Goal: Navigation & Orientation: Find specific page/section

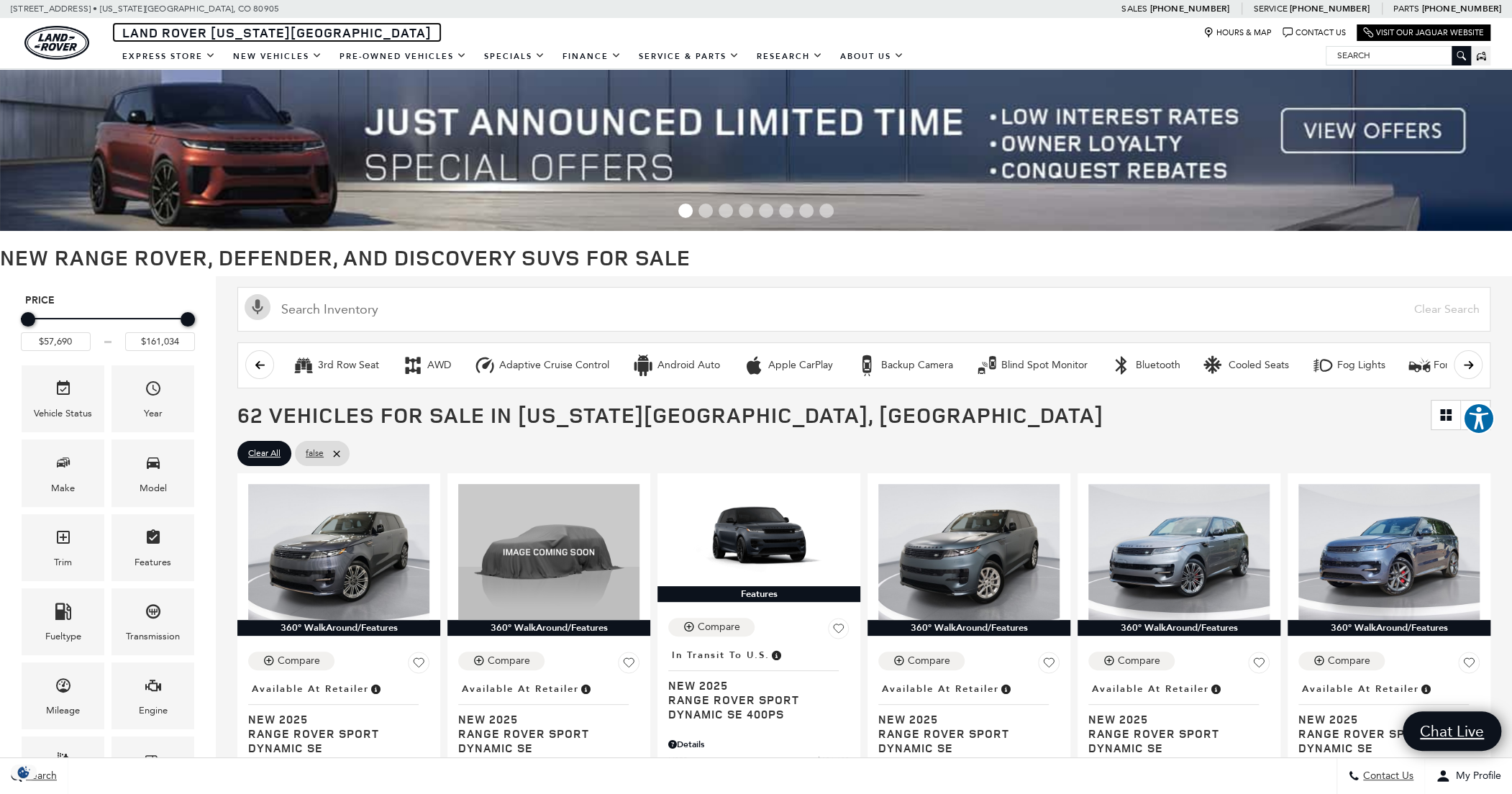
click at [304, 31] on span "Land Rover [US_STATE][GEOGRAPHIC_DATA]" at bounding box center [277, 32] width 309 height 17
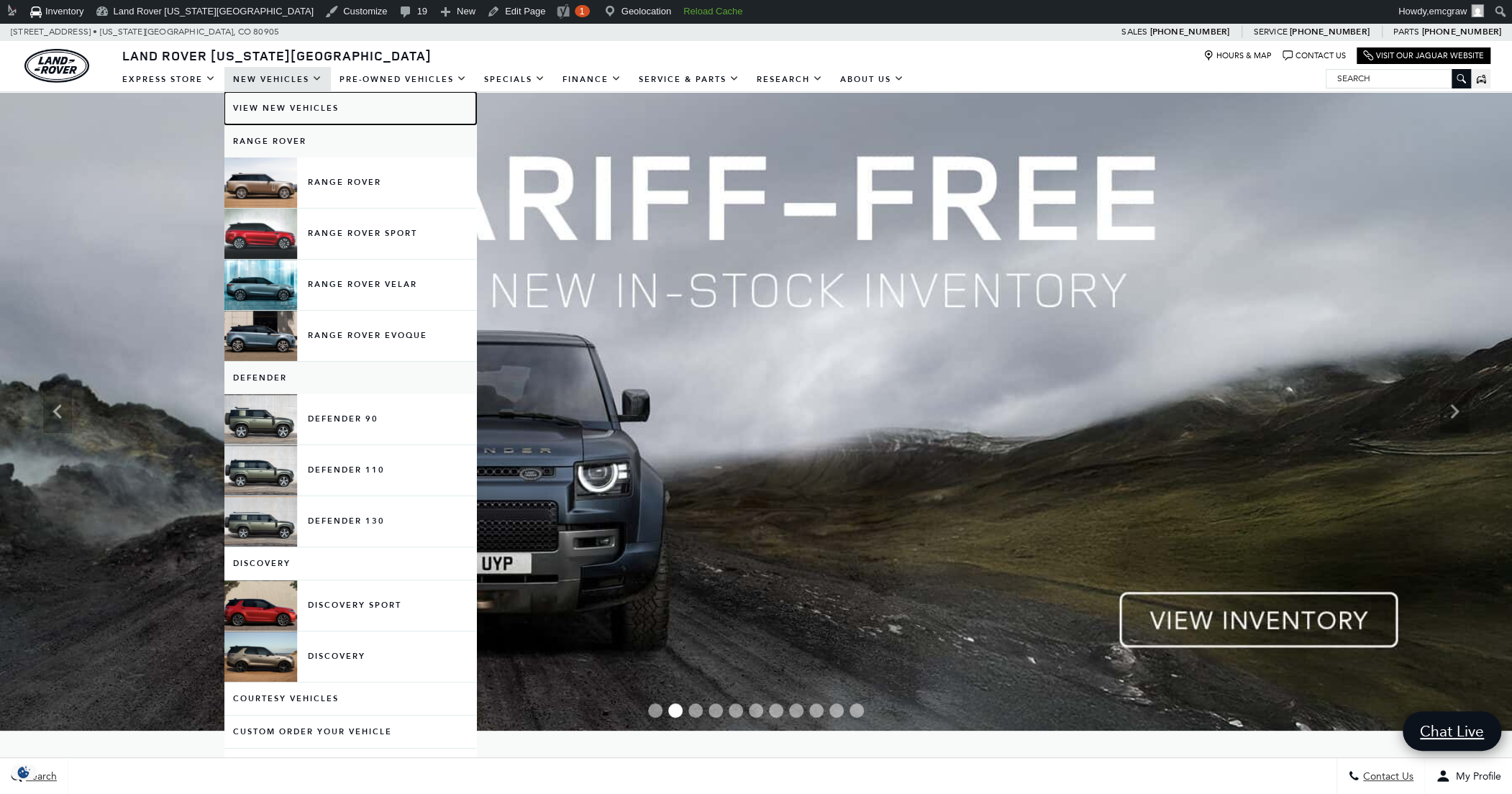
click at [277, 110] on link "View New Vehicles" at bounding box center [350, 108] width 252 height 32
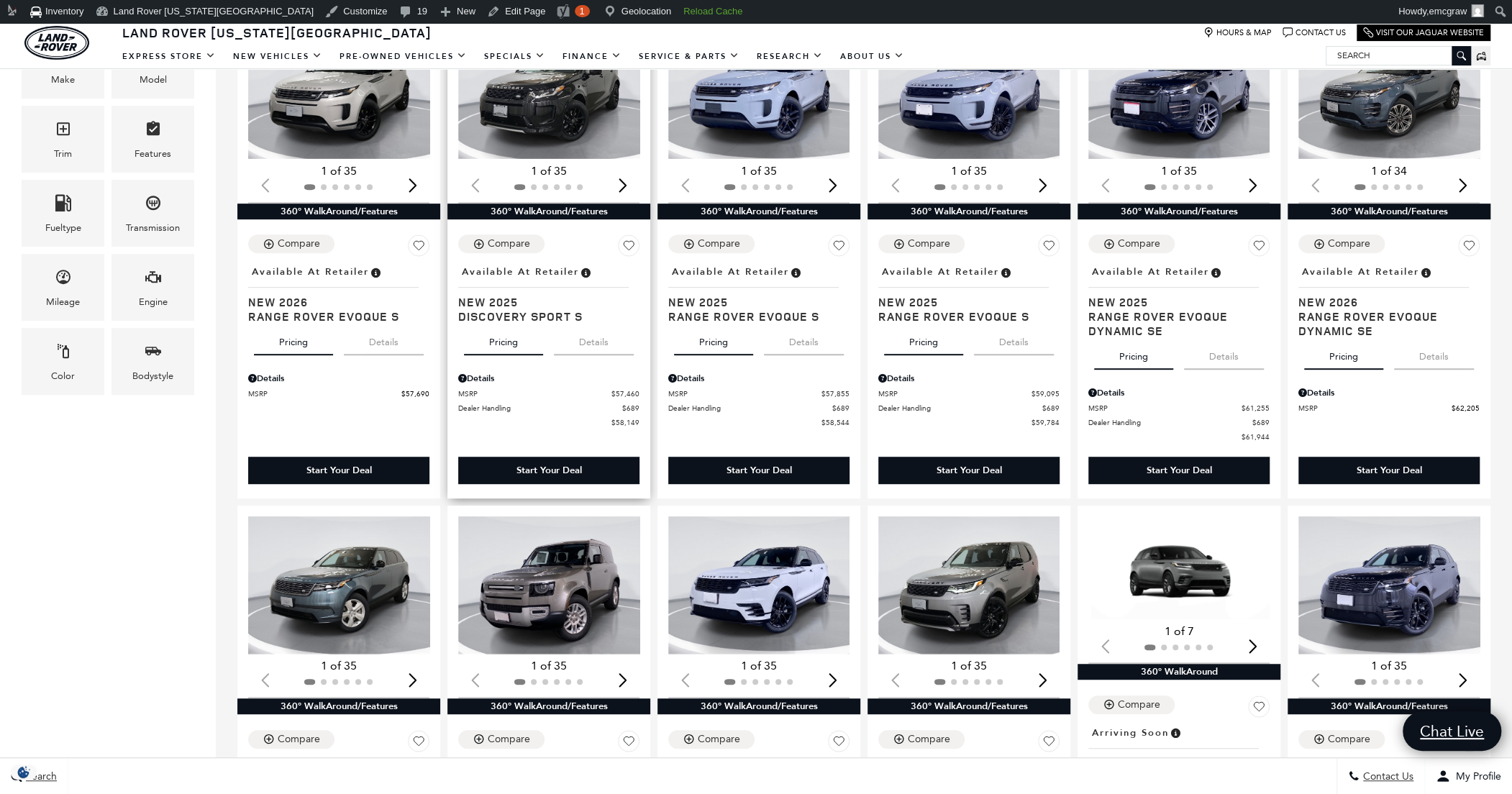
scroll to position [359, 0]
